Goal: Find specific page/section: Find specific page/section

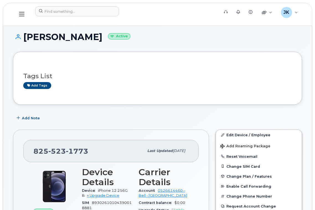
click at [19, 12] on icon at bounding box center [21, 14] width 5 height 6
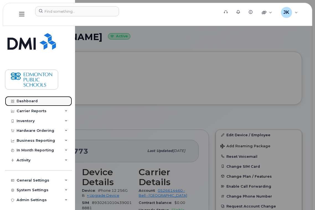
click at [25, 101] on div "Dashboard" at bounding box center [27, 101] width 21 height 4
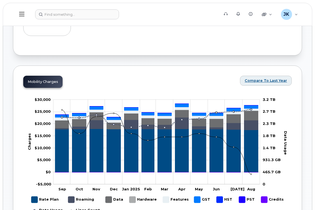
scroll to position [272, 0]
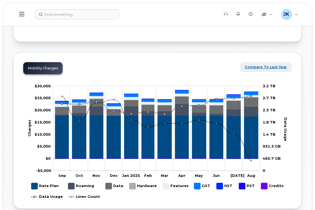
click at [263, 67] on span "Compare To Last Year" at bounding box center [266, 66] width 42 height 5
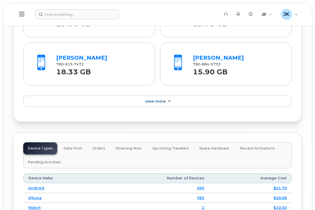
scroll to position [936, 0]
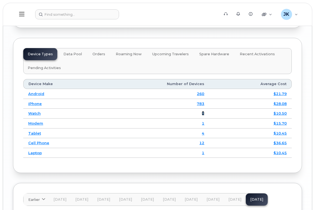
click at [204, 114] on link "2" at bounding box center [203, 113] width 2 height 4
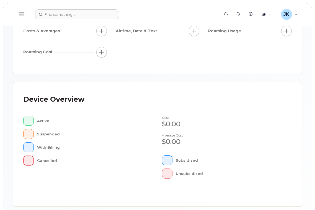
scroll to position [185, 0]
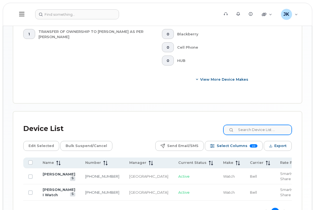
scroll to position [341, 0]
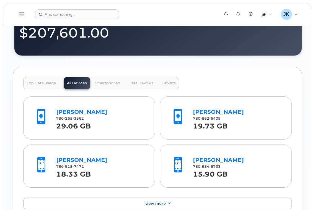
scroll to position [590, 0]
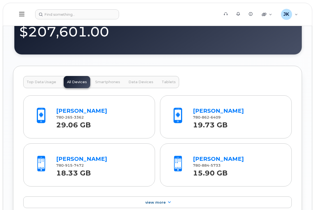
click at [103, 81] on span "Smartphones" at bounding box center [107, 82] width 25 height 4
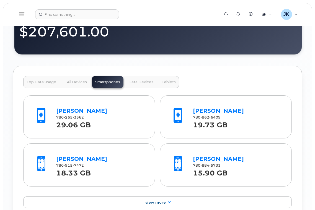
click at [133, 81] on span "Data Devices" at bounding box center [140, 82] width 25 height 4
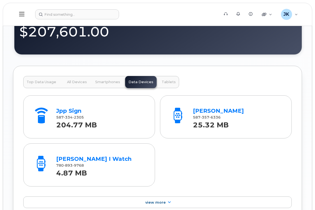
click at [163, 81] on span "Tablets" at bounding box center [169, 82] width 14 height 4
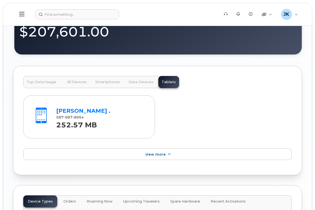
click at [35, 79] on button "Top Data Usage" at bounding box center [41, 82] width 36 height 12
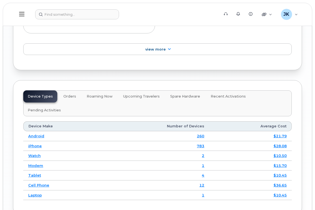
scroll to position [701, 0]
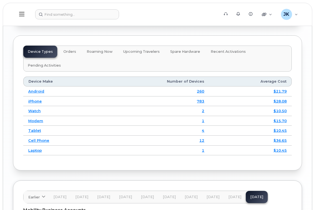
scroll to position [819, 0]
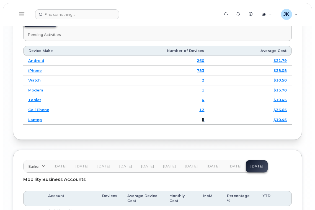
click at [204, 118] on link "1" at bounding box center [203, 120] width 2 height 4
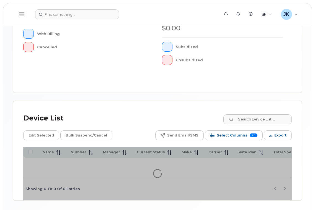
scroll to position [232, 0]
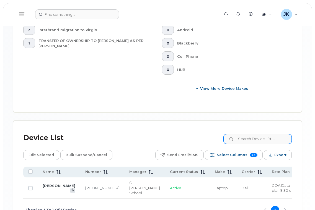
scroll to position [325, 0]
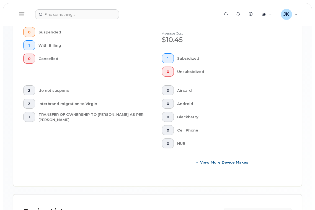
scroll to position [178, 0]
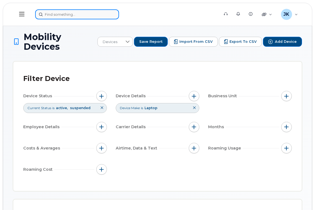
click at [73, 13] on input at bounding box center [77, 14] width 84 height 10
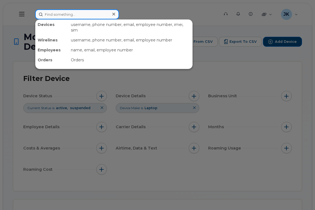
paste input "[PHONE_NUMBER]"
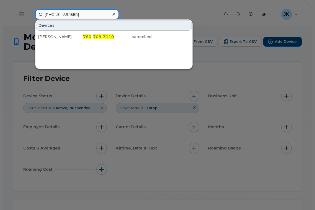
type input "[PHONE_NUMBER]"
click at [144, 11] on div at bounding box center [157, 105] width 315 height 210
